Goal: Find specific page/section: Find specific page/section

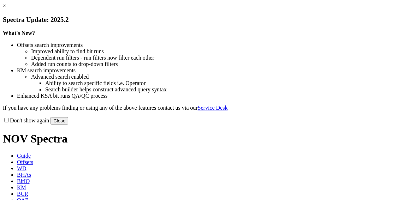
click at [6, 9] on link "×" at bounding box center [4, 6] width 3 height 6
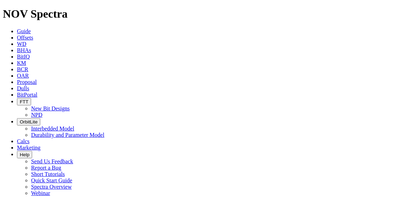
click at [29, 85] on link "Dulls" at bounding box center [23, 88] width 12 height 6
paste input "S321780"
type input "S321780"
